Goal: Check status: Check status

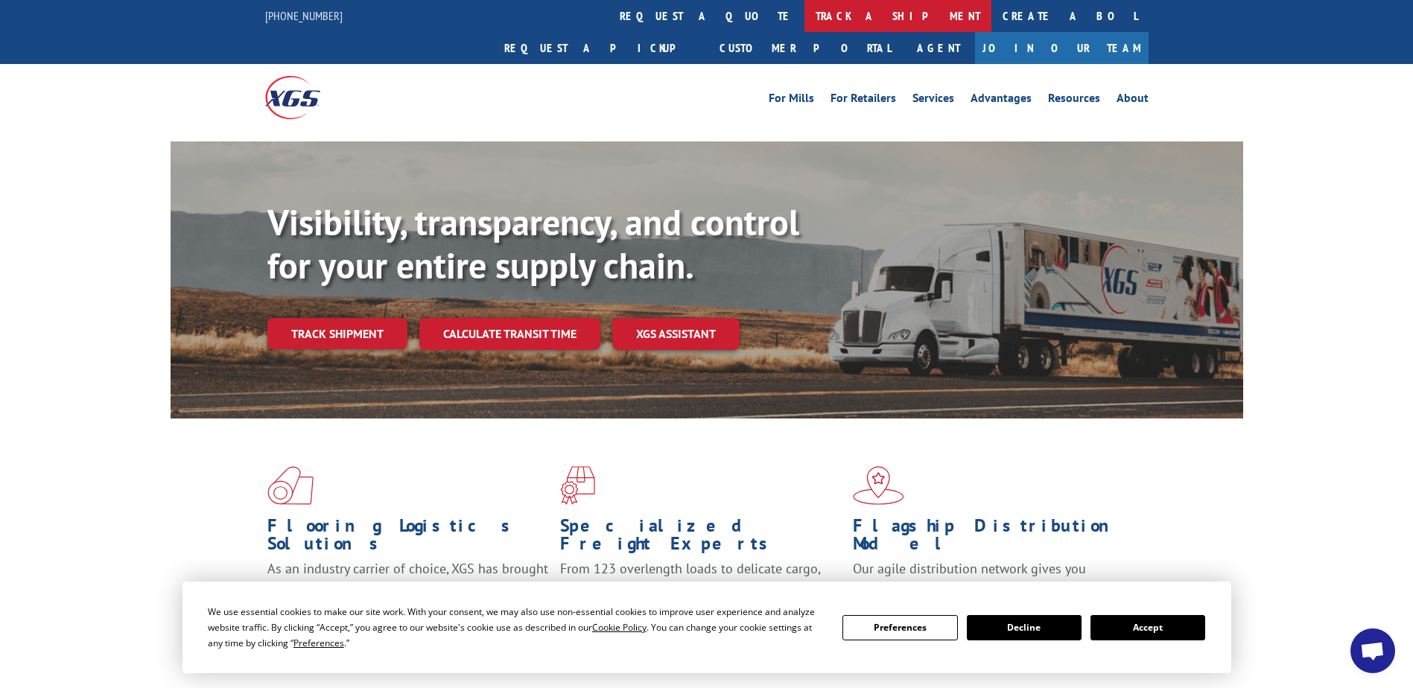
click at [805, 23] on link "track a shipment" at bounding box center [898, 16] width 187 height 32
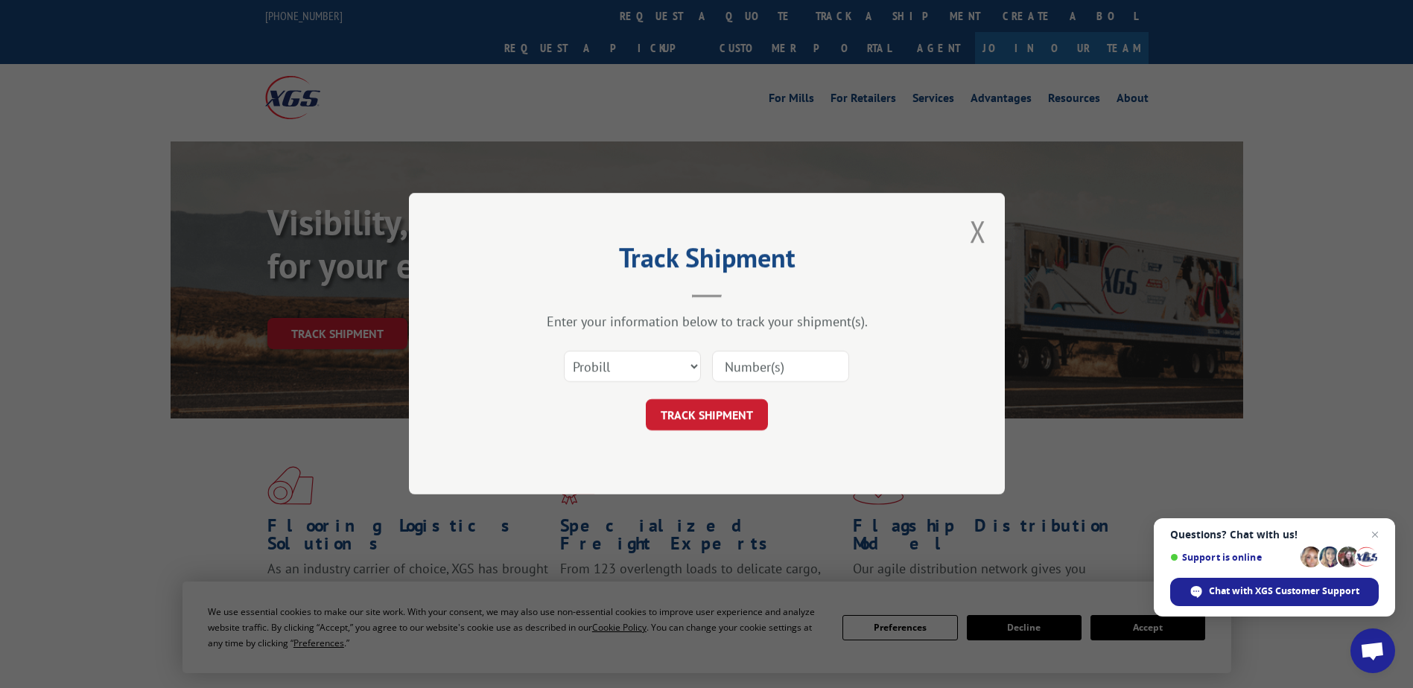
click at [795, 370] on input at bounding box center [780, 367] width 137 height 31
type input "17271356"
click button "TRACK SHIPMENT" at bounding box center [707, 415] width 122 height 31
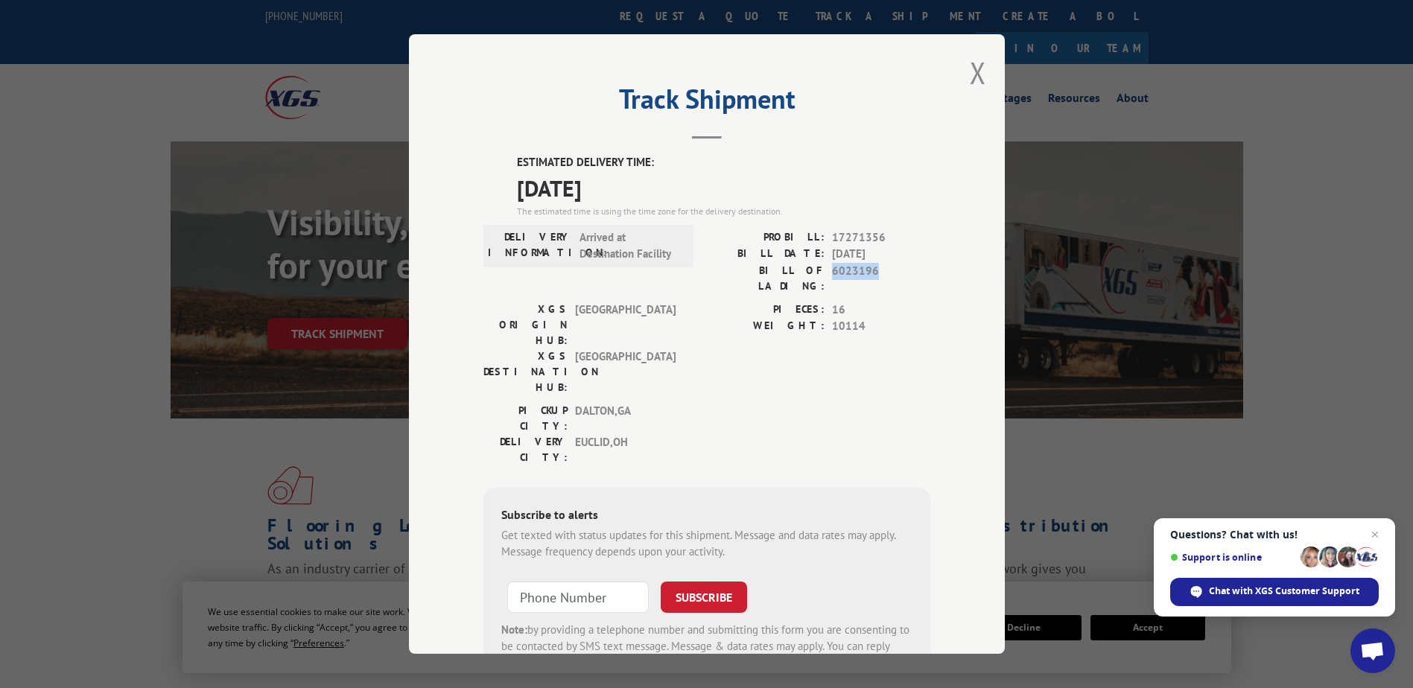
drag, startPoint x: 829, startPoint y: 273, endPoint x: 868, endPoint y: 273, distance: 39.5
click at [868, 273] on span "6023196" at bounding box center [881, 278] width 98 height 31
copy span "6023196"
click at [972, 69] on button "Close modal" at bounding box center [978, 72] width 16 height 39
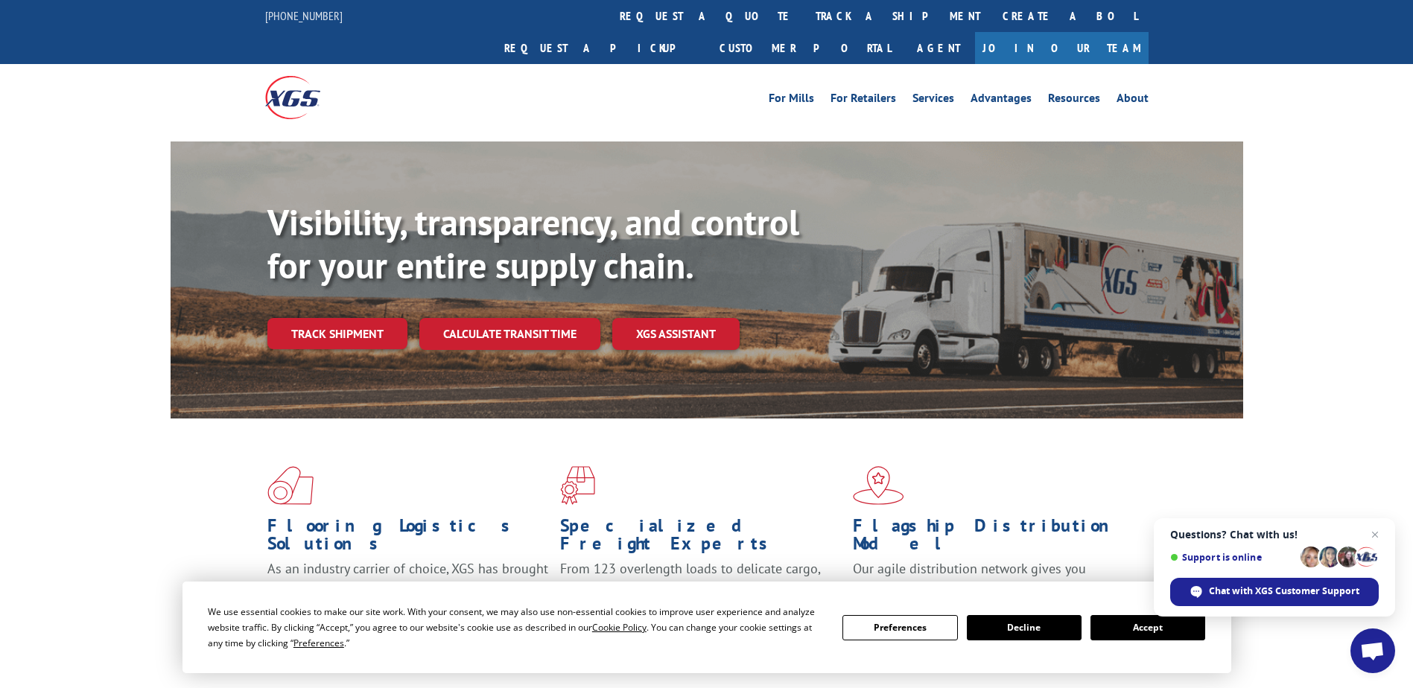
click at [805, 13] on link "track a shipment" at bounding box center [898, 16] width 187 height 32
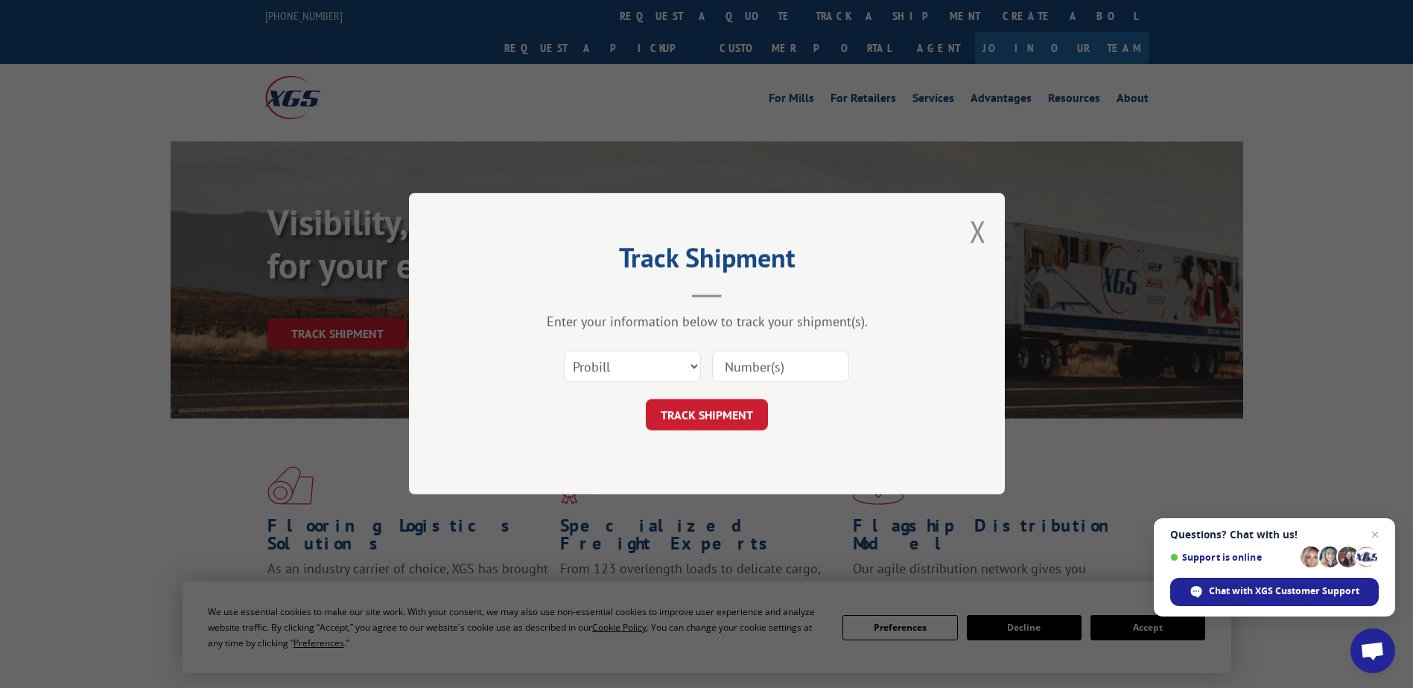
click at [775, 369] on input at bounding box center [780, 367] width 137 height 31
paste input "6023196"
type input "6023196"
click at [656, 375] on select "Select category... Probill BOL PO" at bounding box center [632, 367] width 137 height 31
select select "bol"
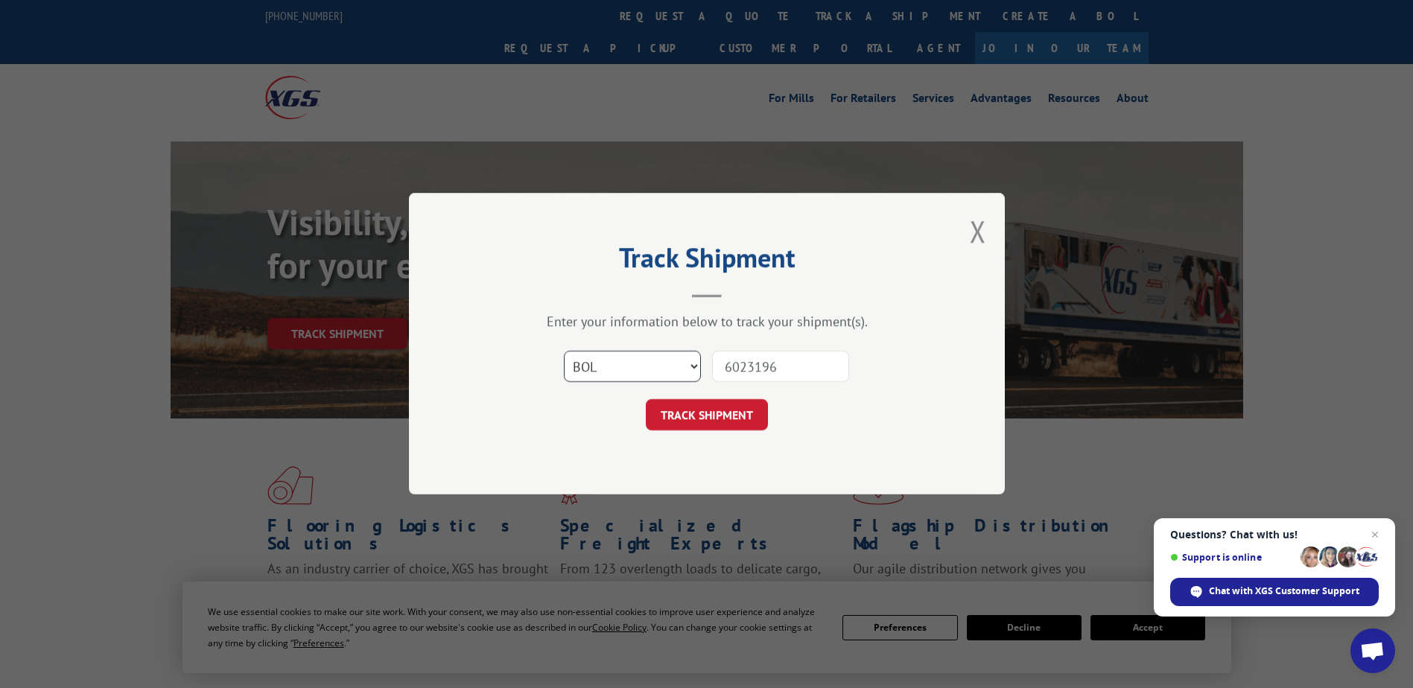
click at [564, 352] on select "Select category... Probill BOL PO" at bounding box center [632, 367] width 137 height 31
click at [722, 418] on button "TRACK SHIPMENT" at bounding box center [707, 415] width 122 height 31
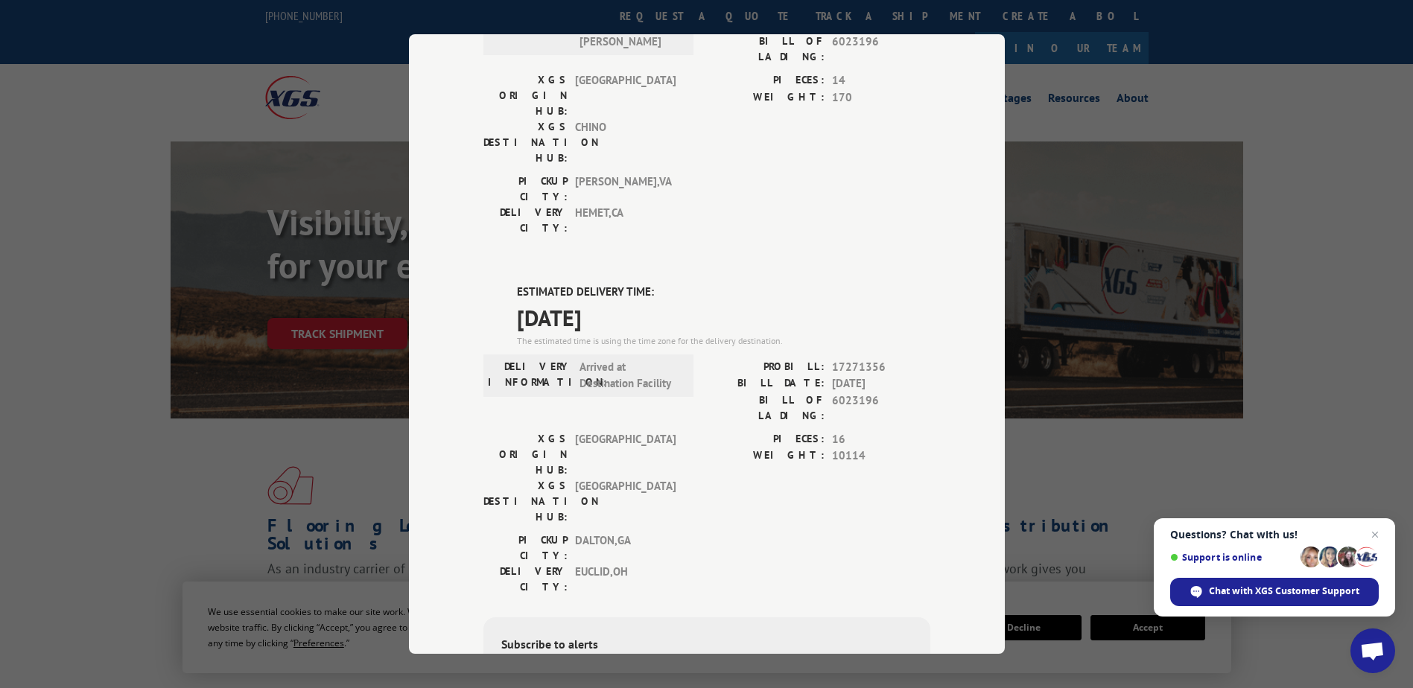
scroll to position [224, 0]
